Goal: Leave review/rating

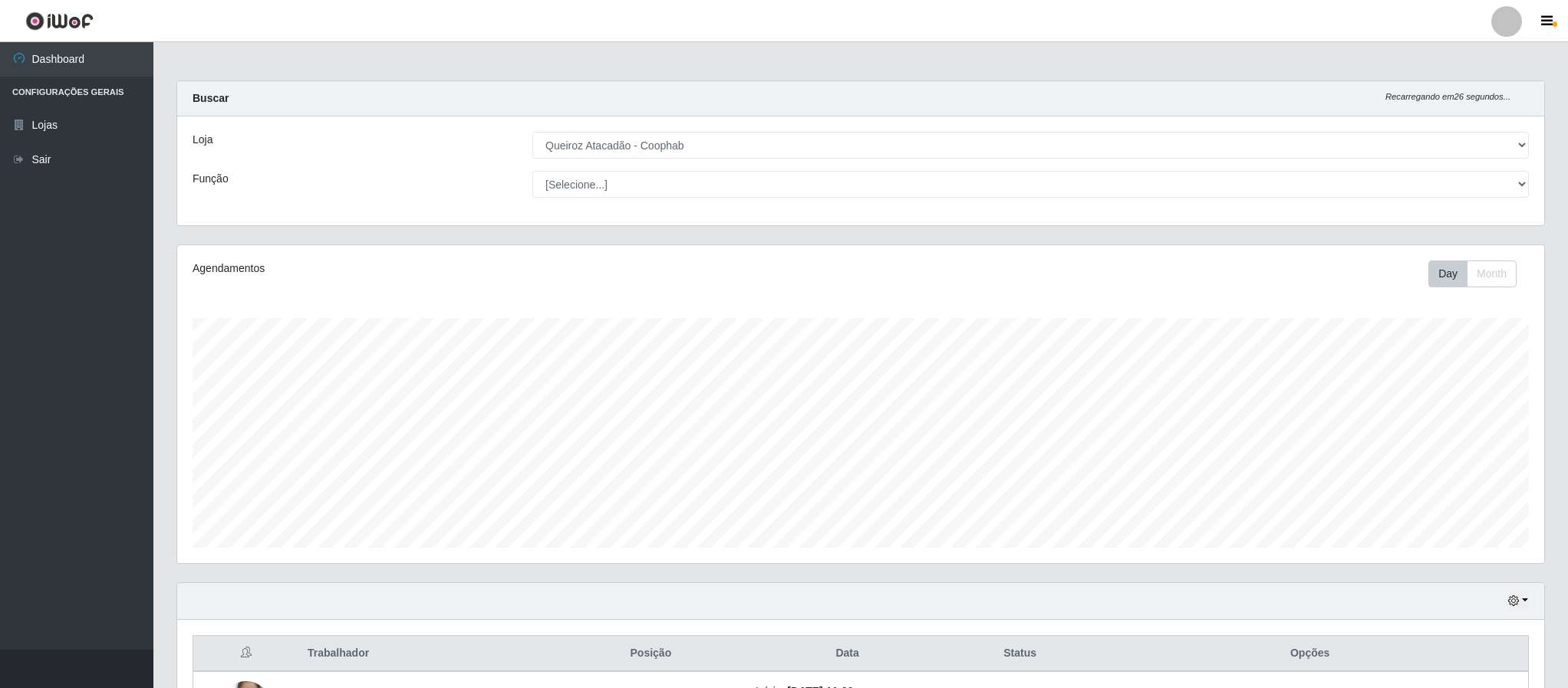
select select "463"
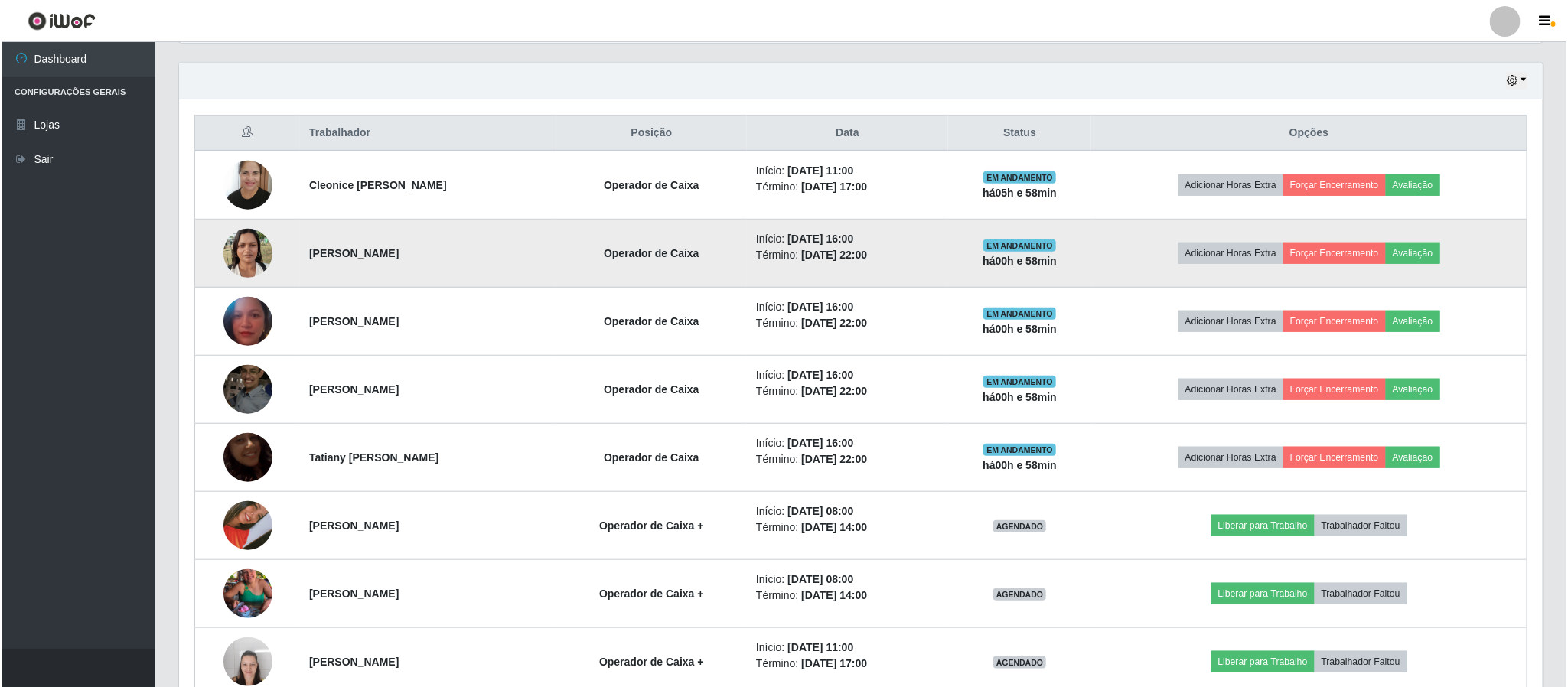
scroll to position [319, 1362]
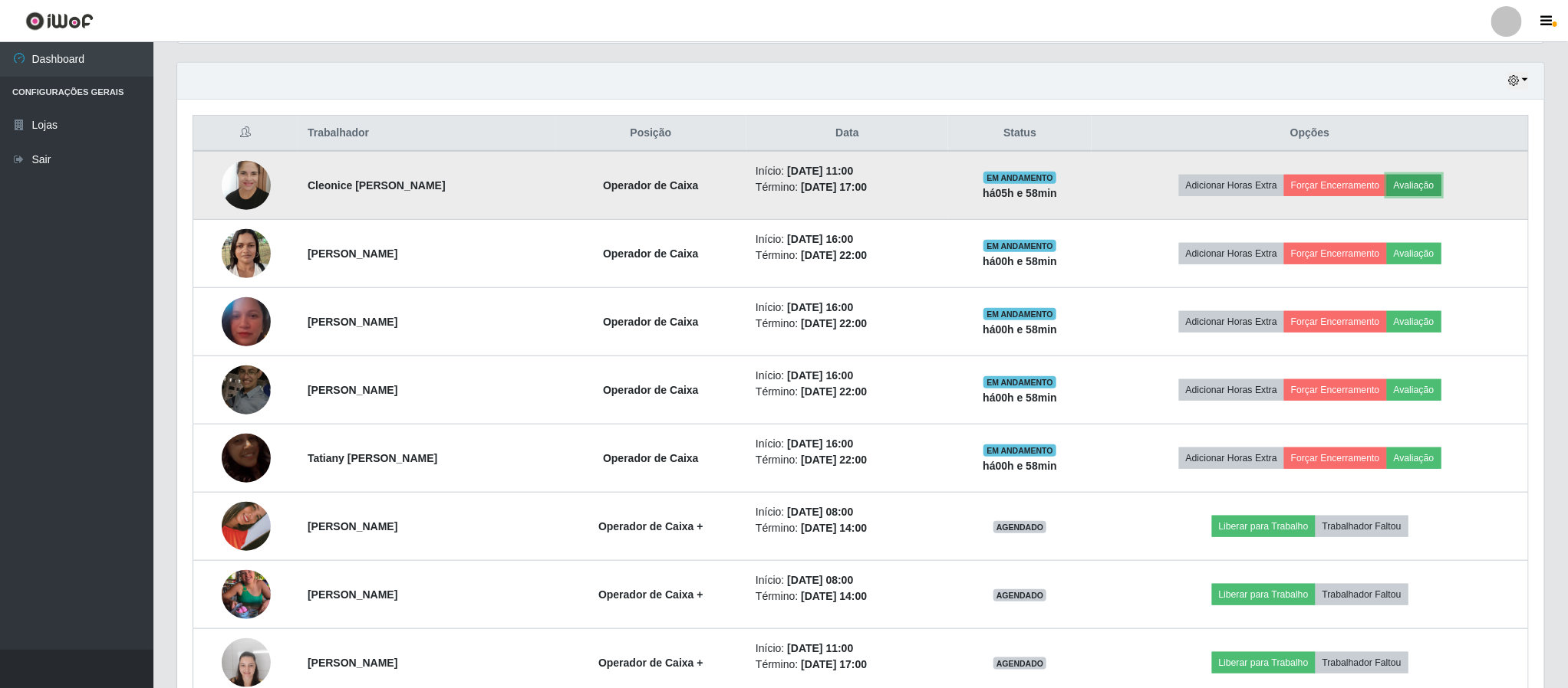
click at [1438, 190] on button "Avaliação" at bounding box center [1413, 186] width 55 height 22
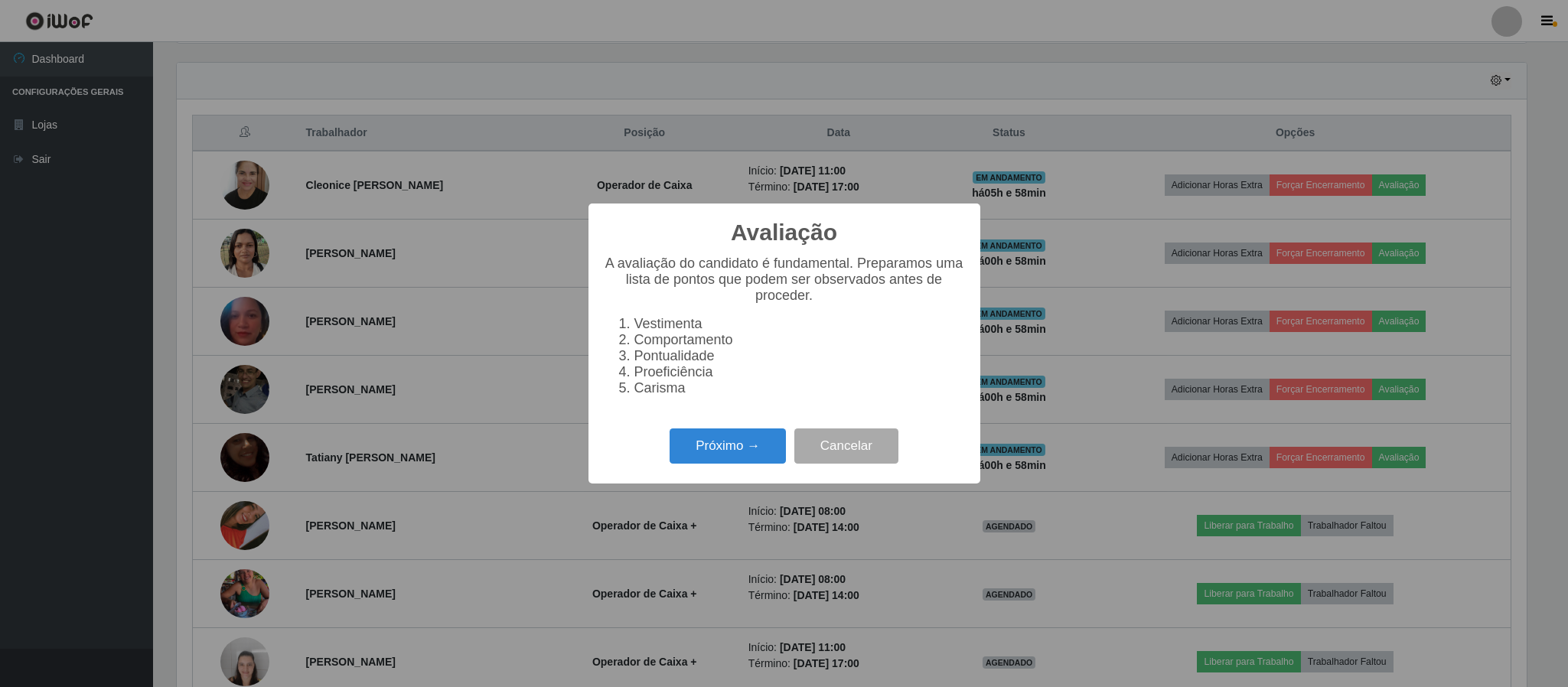
scroll to position [319, 1350]
click at [740, 453] on button "Próximo →" at bounding box center [728, 447] width 117 height 36
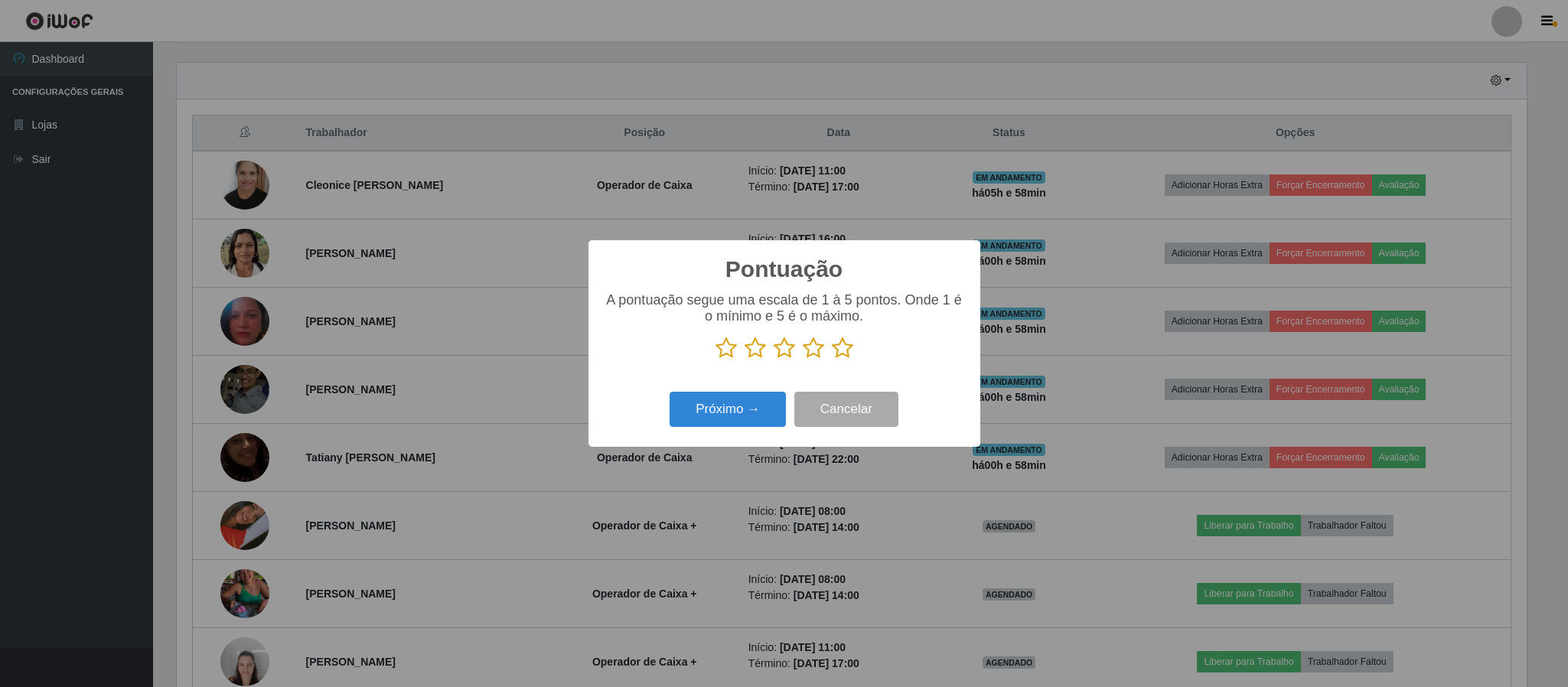
scroll to position [765180, 763846]
click at [838, 354] on icon at bounding box center [843, 349] width 22 height 23
click at [832, 360] on input "radio" at bounding box center [832, 360] width 0 height 0
click at [734, 413] on button "Próximo →" at bounding box center [728, 410] width 117 height 36
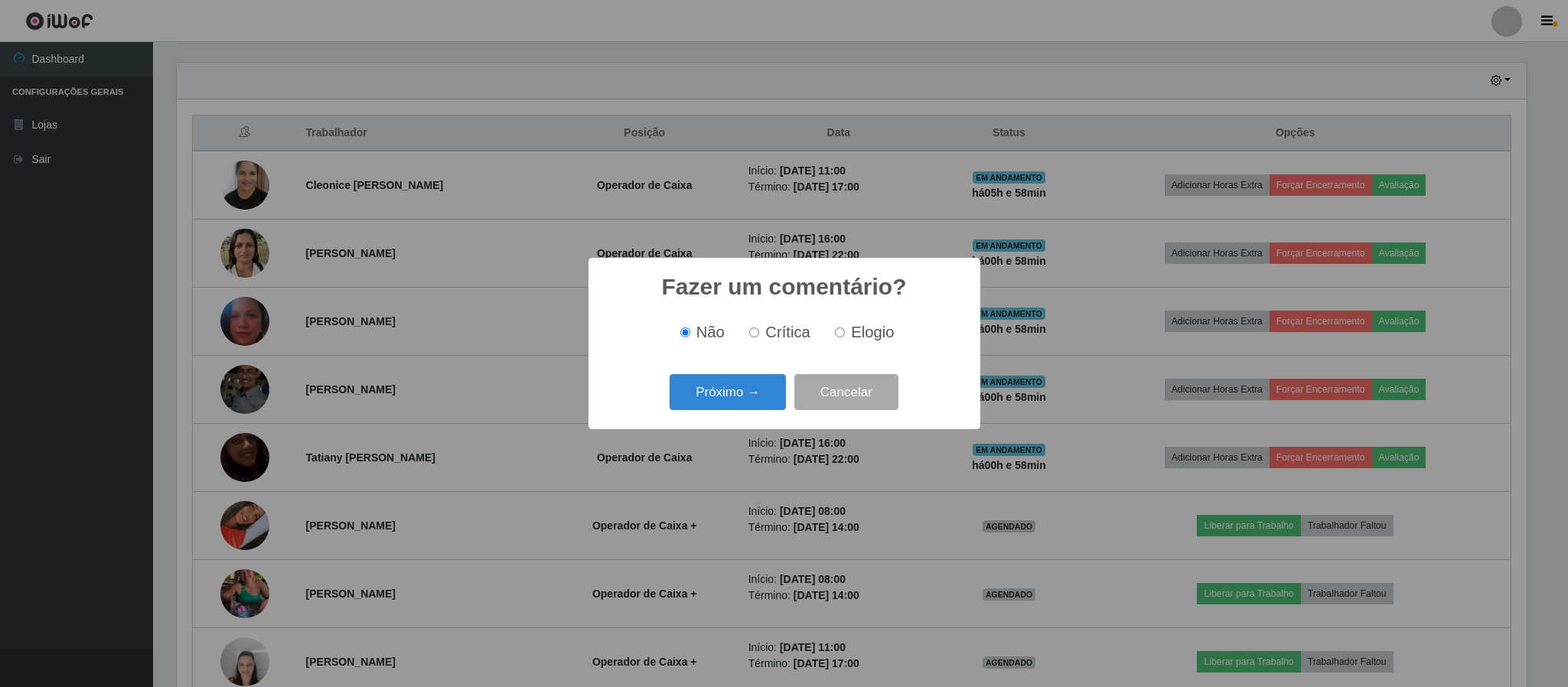
click at [836, 335] on input "Elogio" at bounding box center [839, 332] width 10 height 10
radio input "true"
click at [749, 397] on button "Próximo →" at bounding box center [728, 392] width 117 height 36
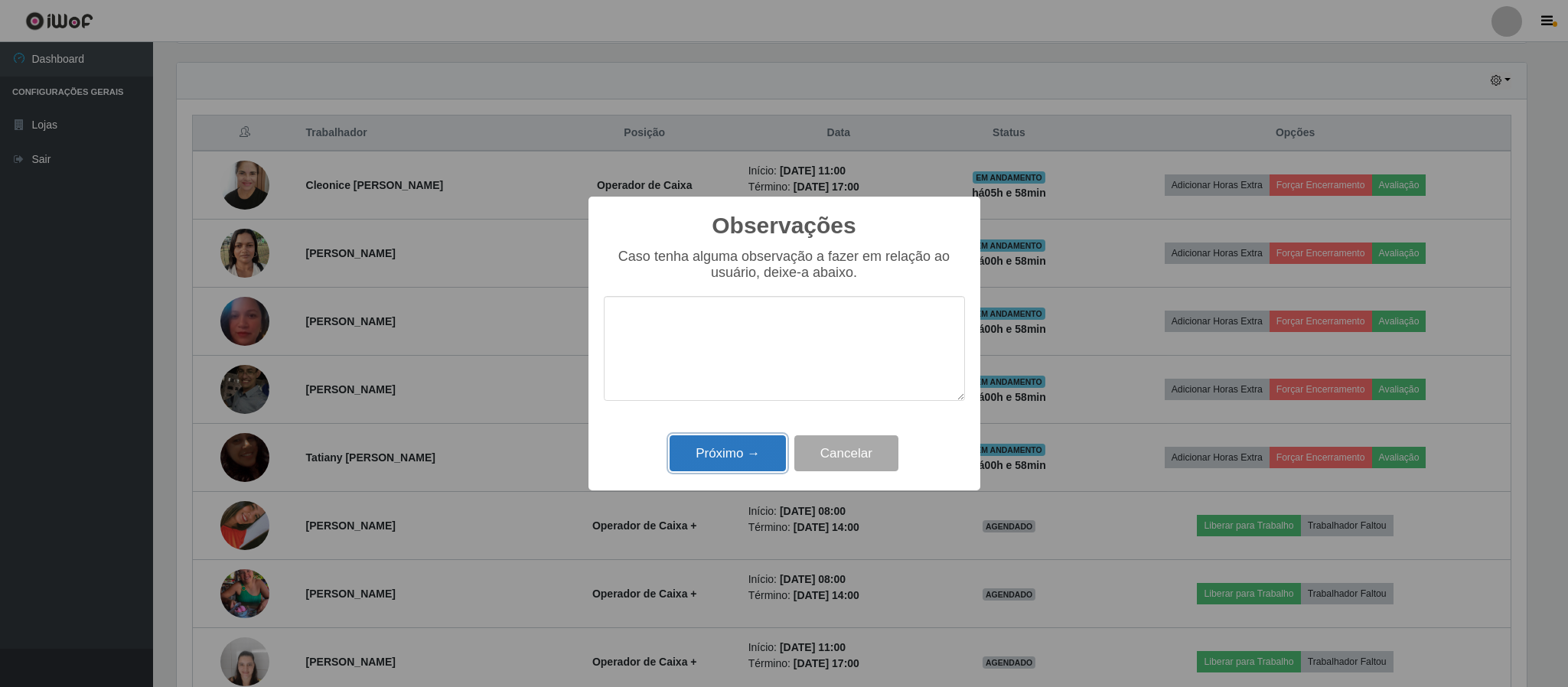
click at [744, 444] on button "Próximo →" at bounding box center [728, 454] width 117 height 36
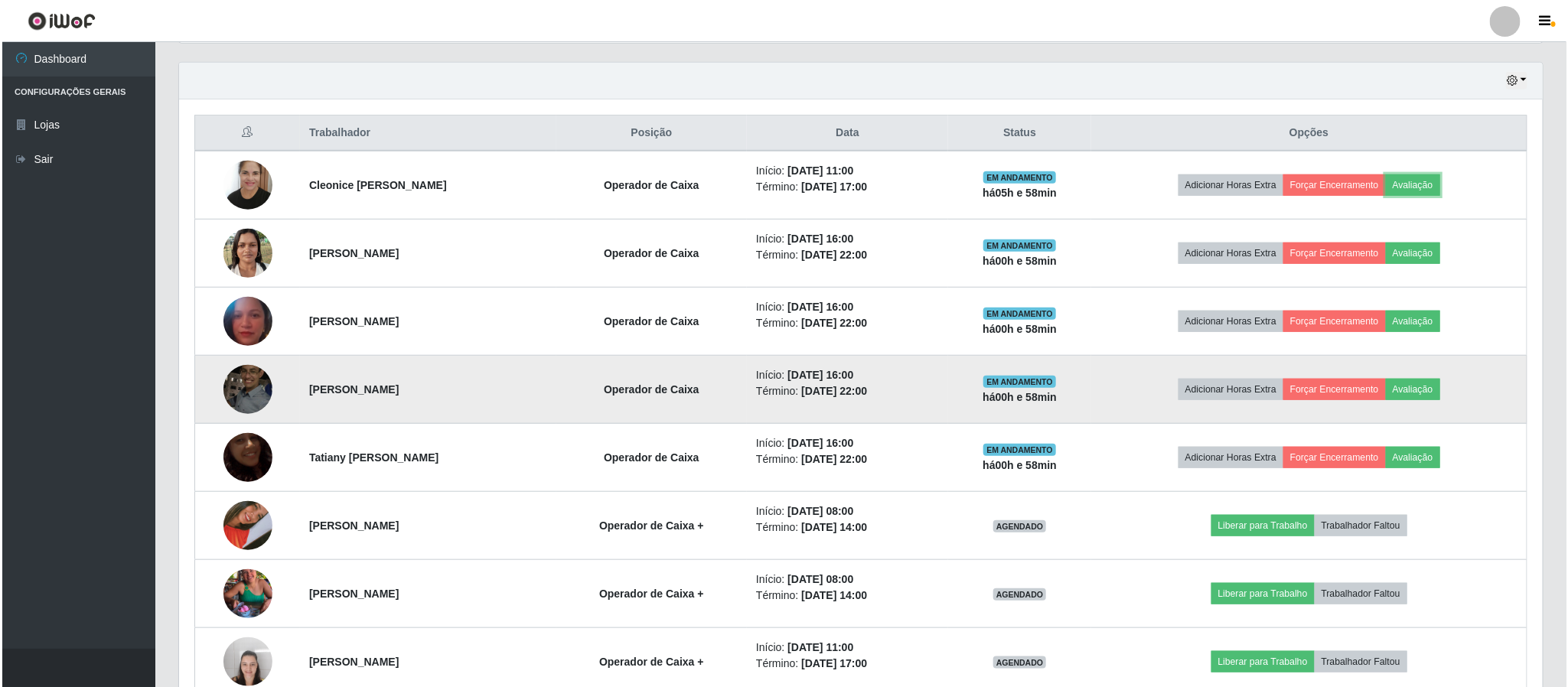
scroll to position [319, 1362]
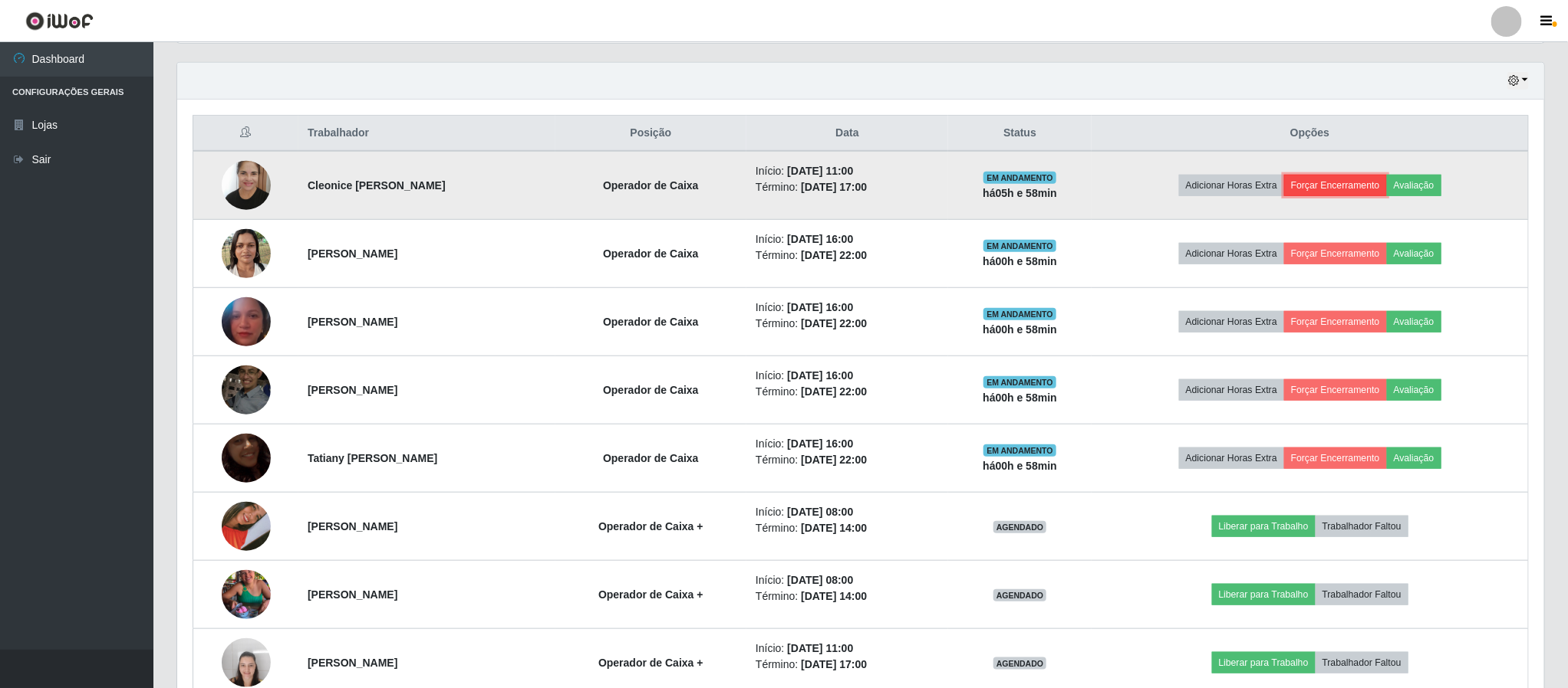
click at [1353, 184] on button "Forçar Encerramento" at bounding box center [1335, 186] width 102 height 22
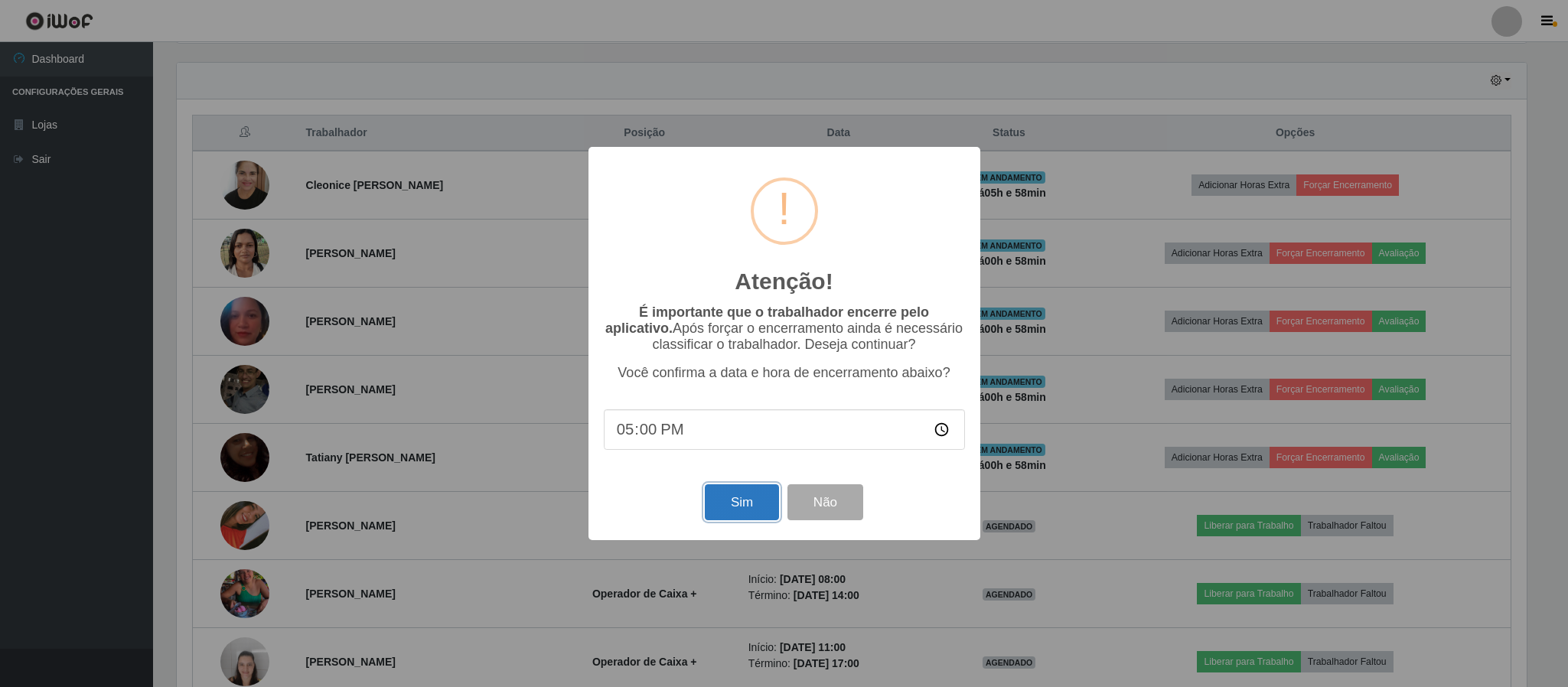
click at [740, 504] on button "Sim" at bounding box center [741, 502] width 74 height 36
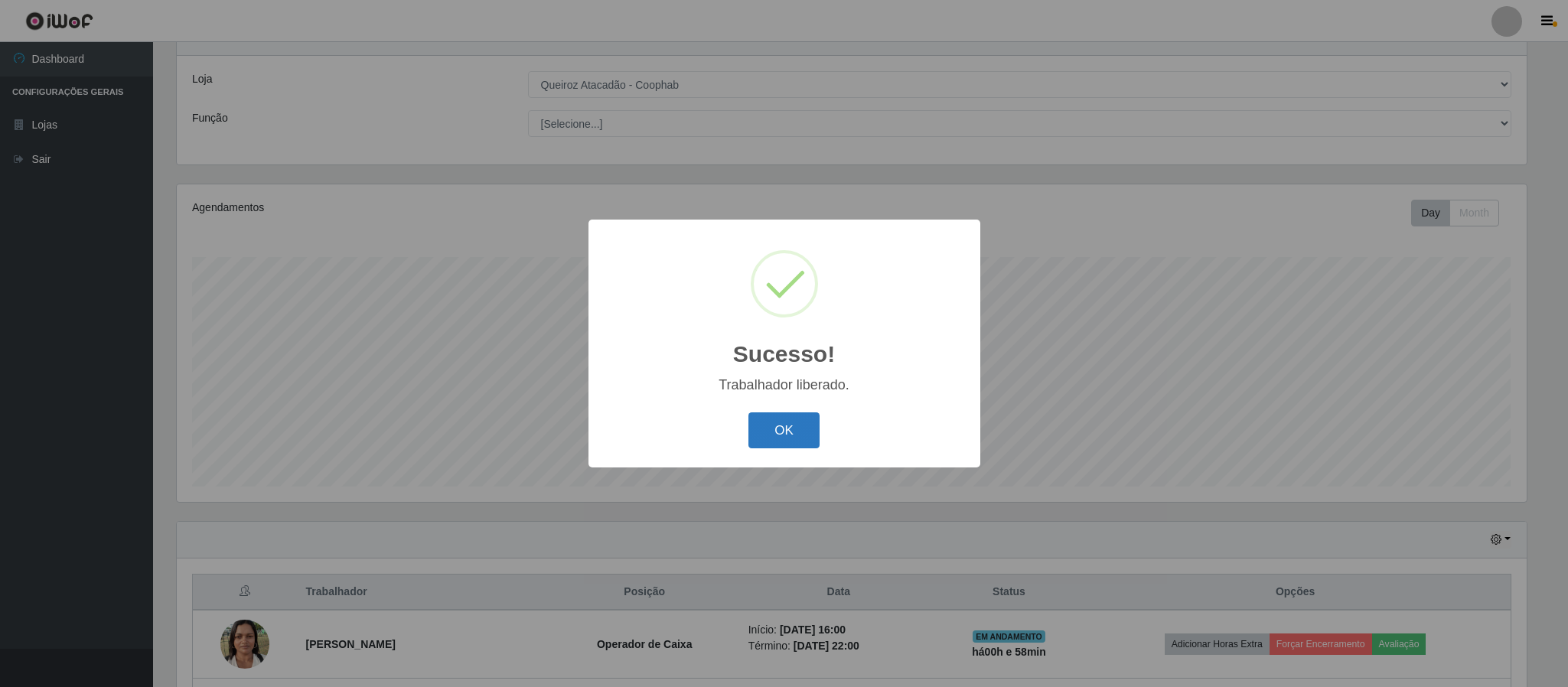
click at [775, 437] on button "OK" at bounding box center [784, 430] width 71 height 36
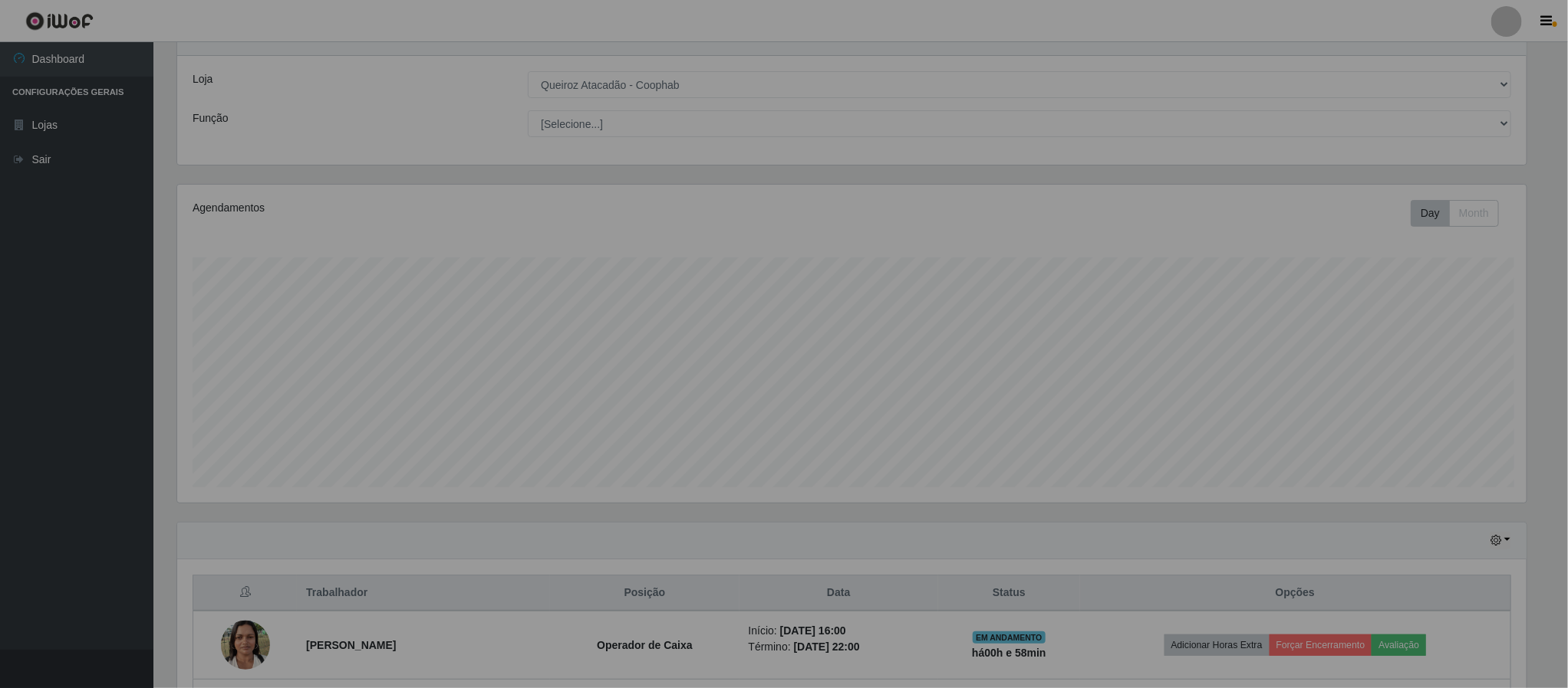
scroll to position [320, 1365]
